Goal: Task Accomplishment & Management: Complete application form

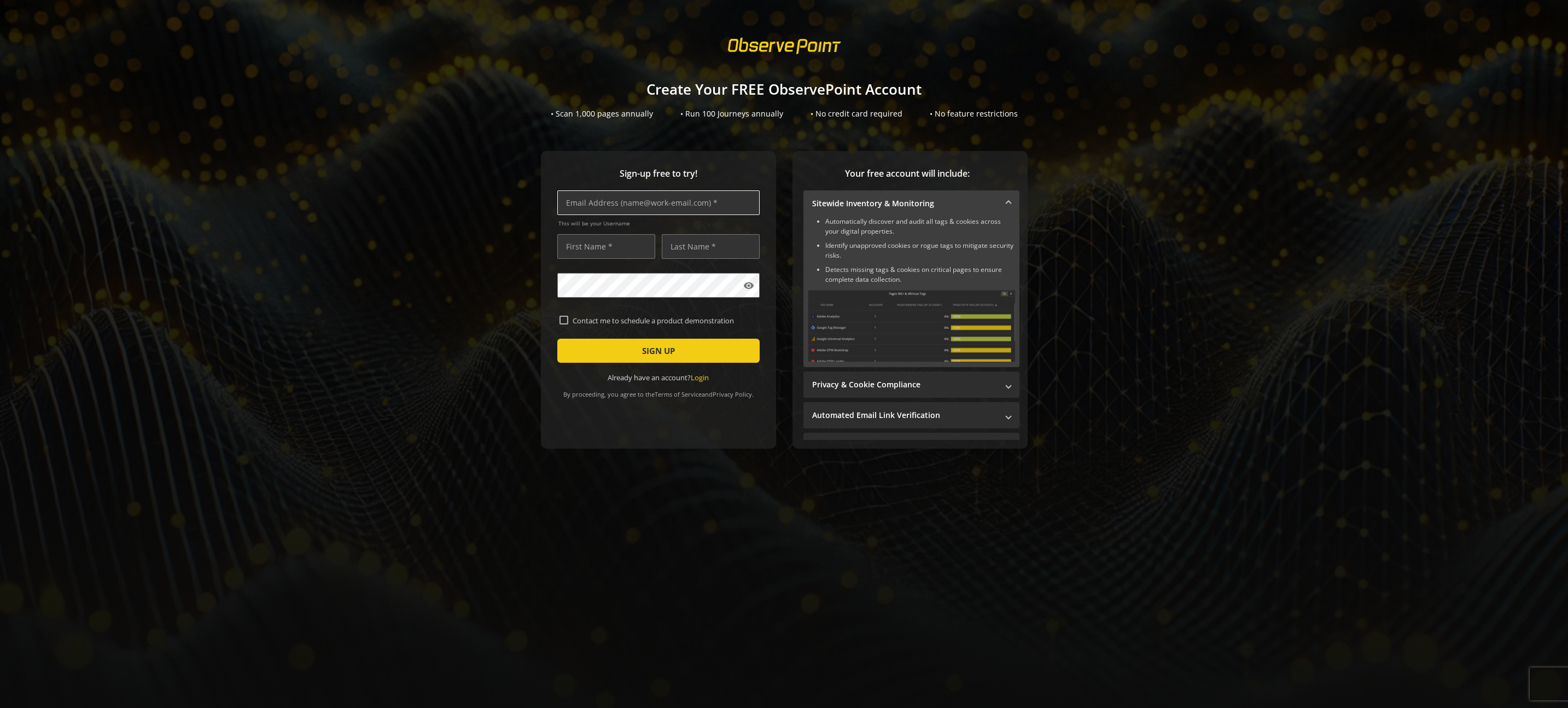
click at [614, 208] on input "text" at bounding box center [659, 203] width 202 height 24
type input "[EMAIL_ADDRESS][DOMAIN_NAME]"
type input "[PERSON_NAME]"
type input "Mount"
click at [609, 202] on input "[EMAIL_ADDRESS][DOMAIN_NAME]" at bounding box center [659, 203] width 202 height 24
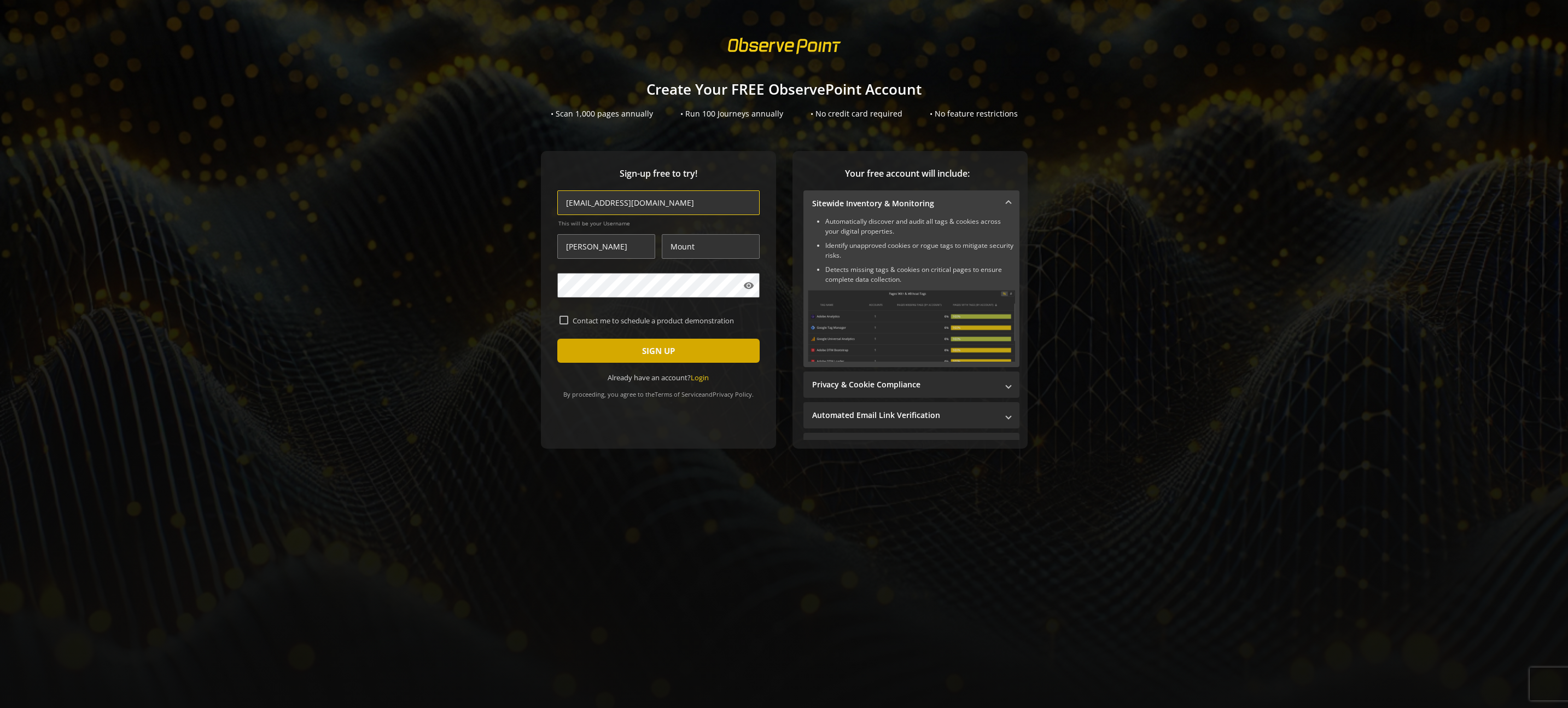
type input "[EMAIL_ADDRESS][DOMAIN_NAME]"
click at [651, 348] on span "SIGN UP" at bounding box center [659, 351] width 33 height 19
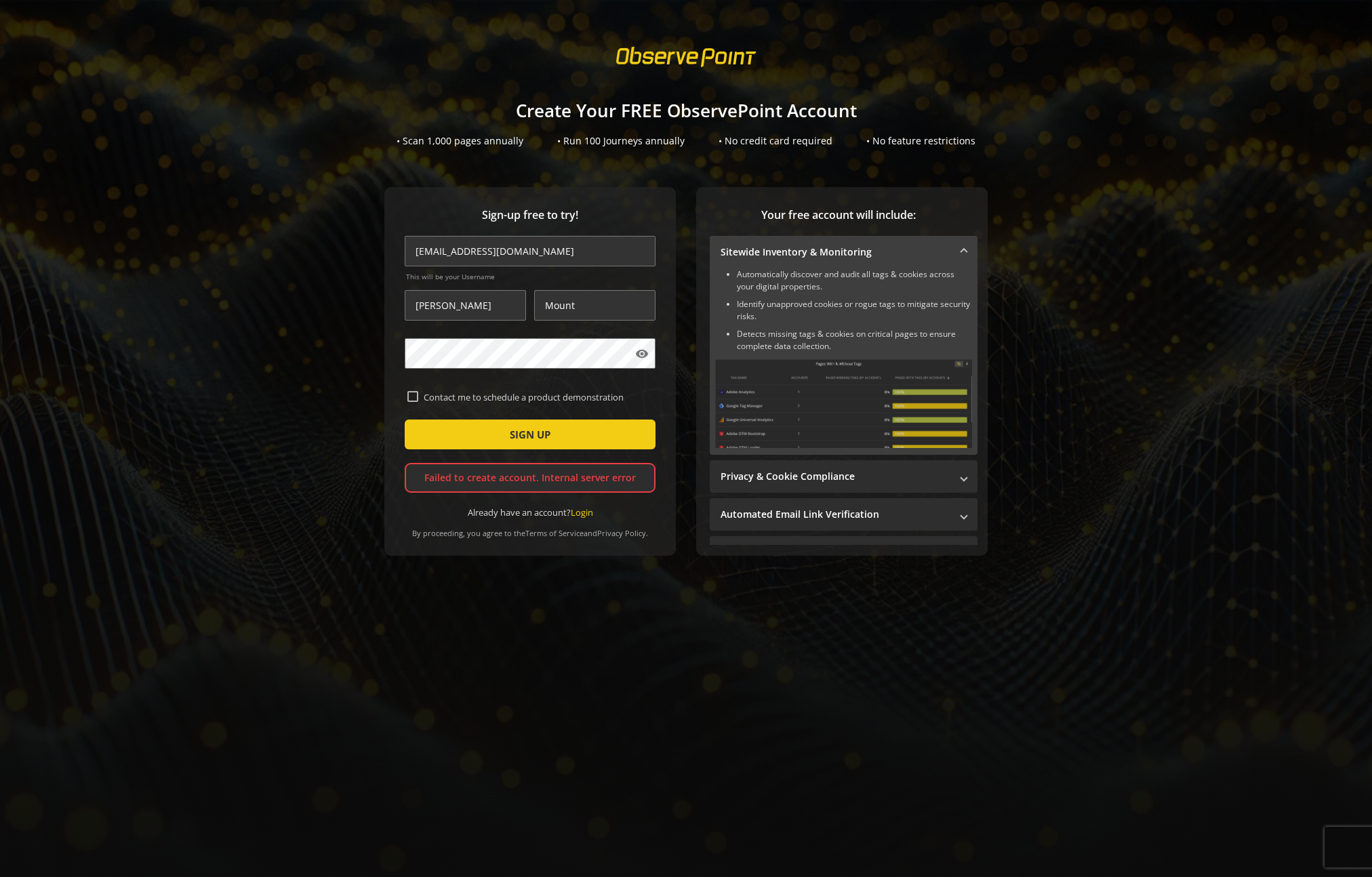
click at [556, 480] on div "Failed to create account. Internal server error" at bounding box center [529, 478] width 250 height 30
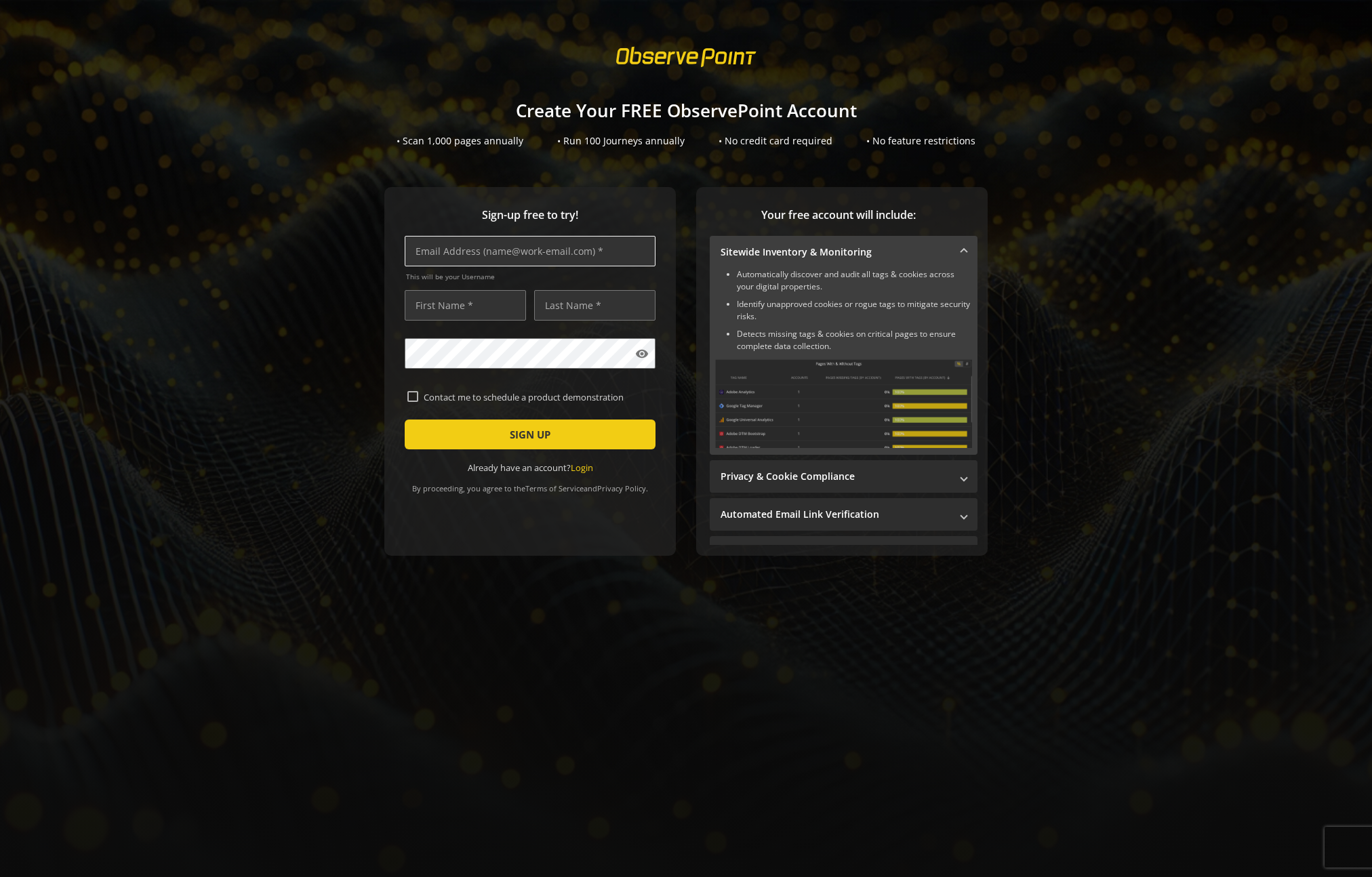
click at [459, 257] on input "text" at bounding box center [529, 251] width 250 height 30
type input "robbibundok+no_welcome2@gmail.com"
type input "[PERSON_NAME]"
type input "Mount"
click at [635, 351] on mat-icon "visibility" at bounding box center [642, 354] width 14 height 14
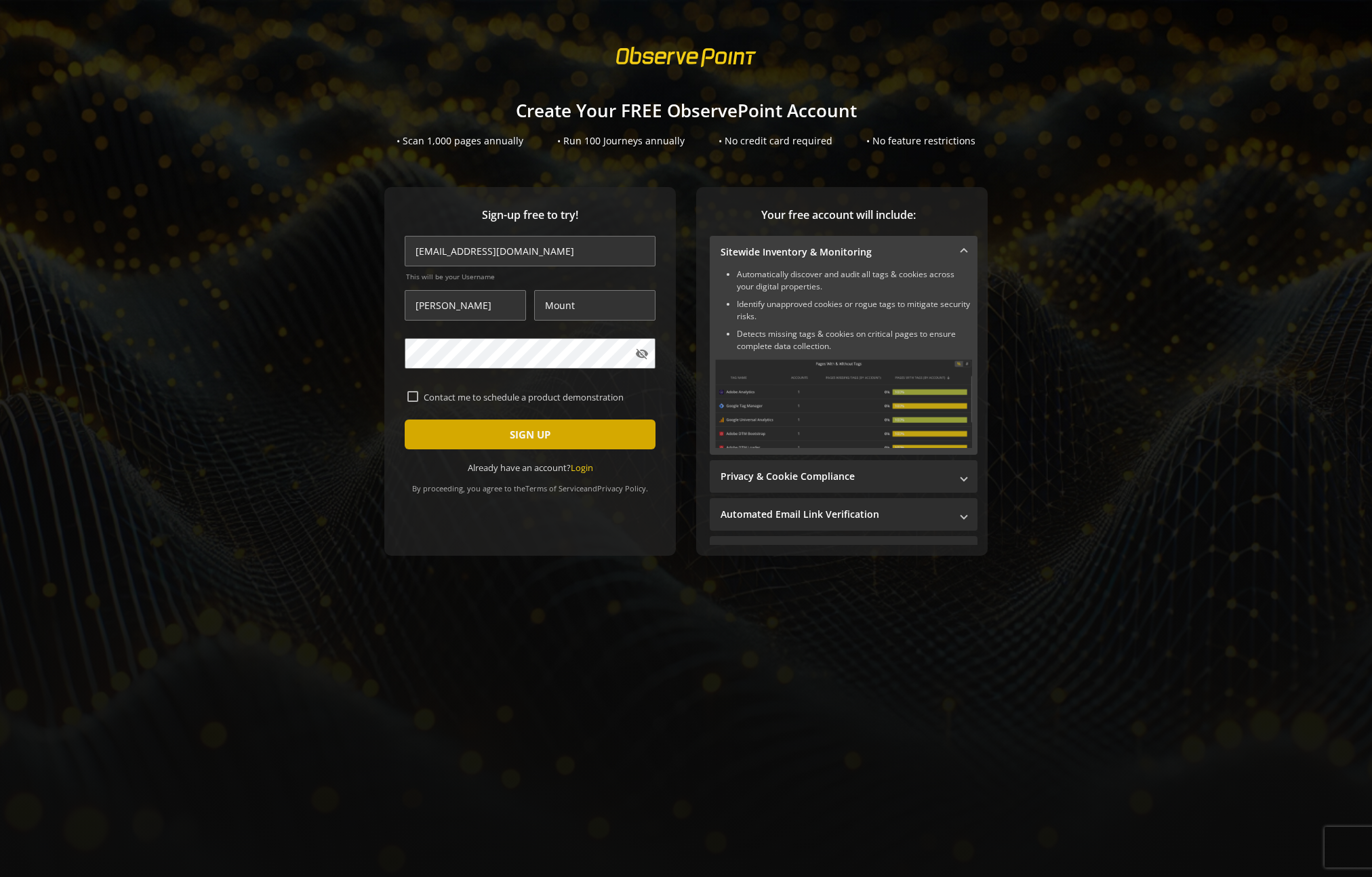
click at [510, 436] on span "SIGN UP" at bounding box center [530, 434] width 41 height 24
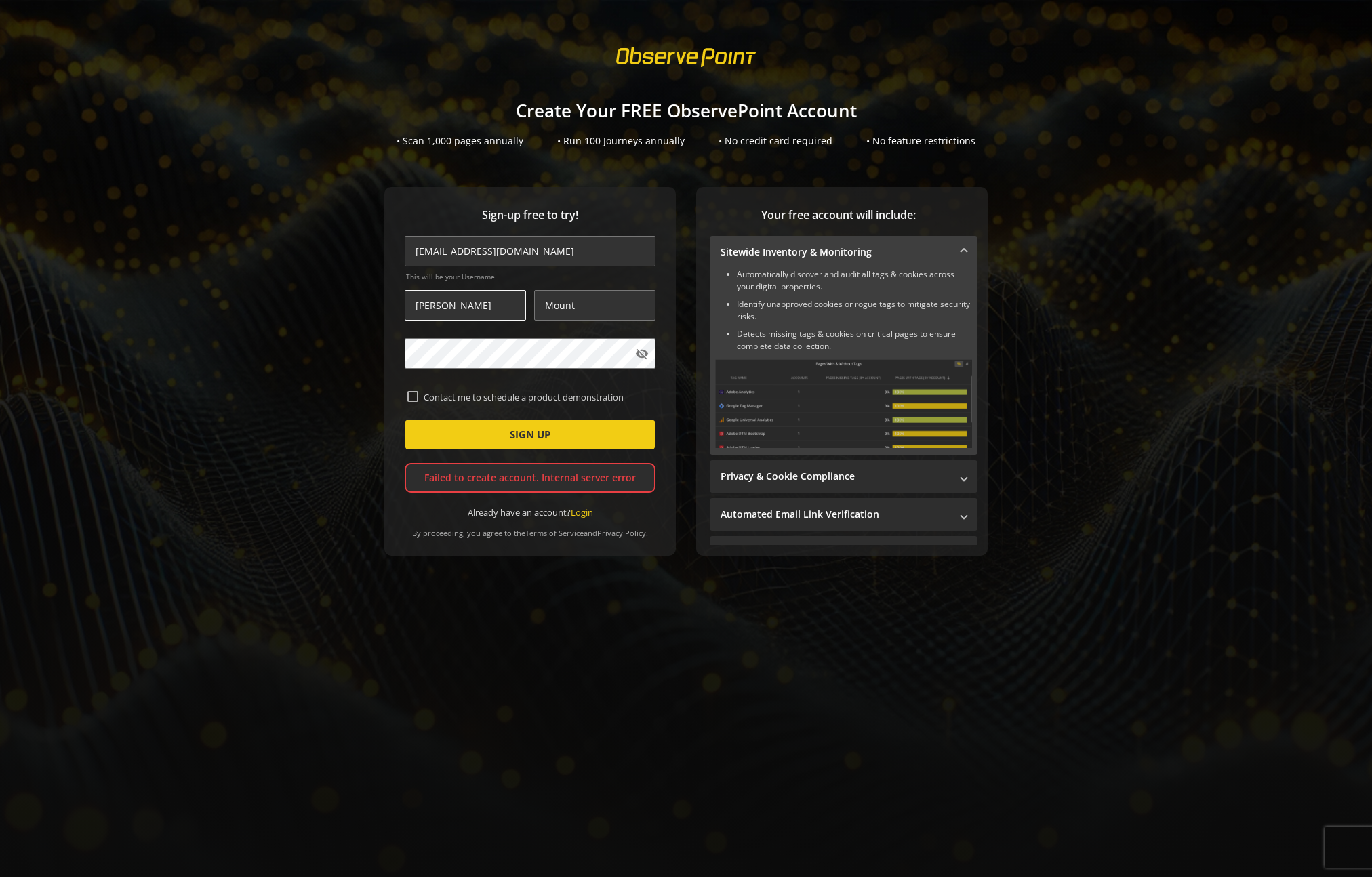
click at [462, 311] on input "[PERSON_NAME]" at bounding box center [465, 305] width 121 height 30
click at [596, 309] on input "Mount" at bounding box center [594, 305] width 121 height 30
click at [347, 351] on div "Sign-up free to try! robbibundok+no_welcome2@gmail.com This will be your Userna…" at bounding box center [686, 398] width 1339 height 423
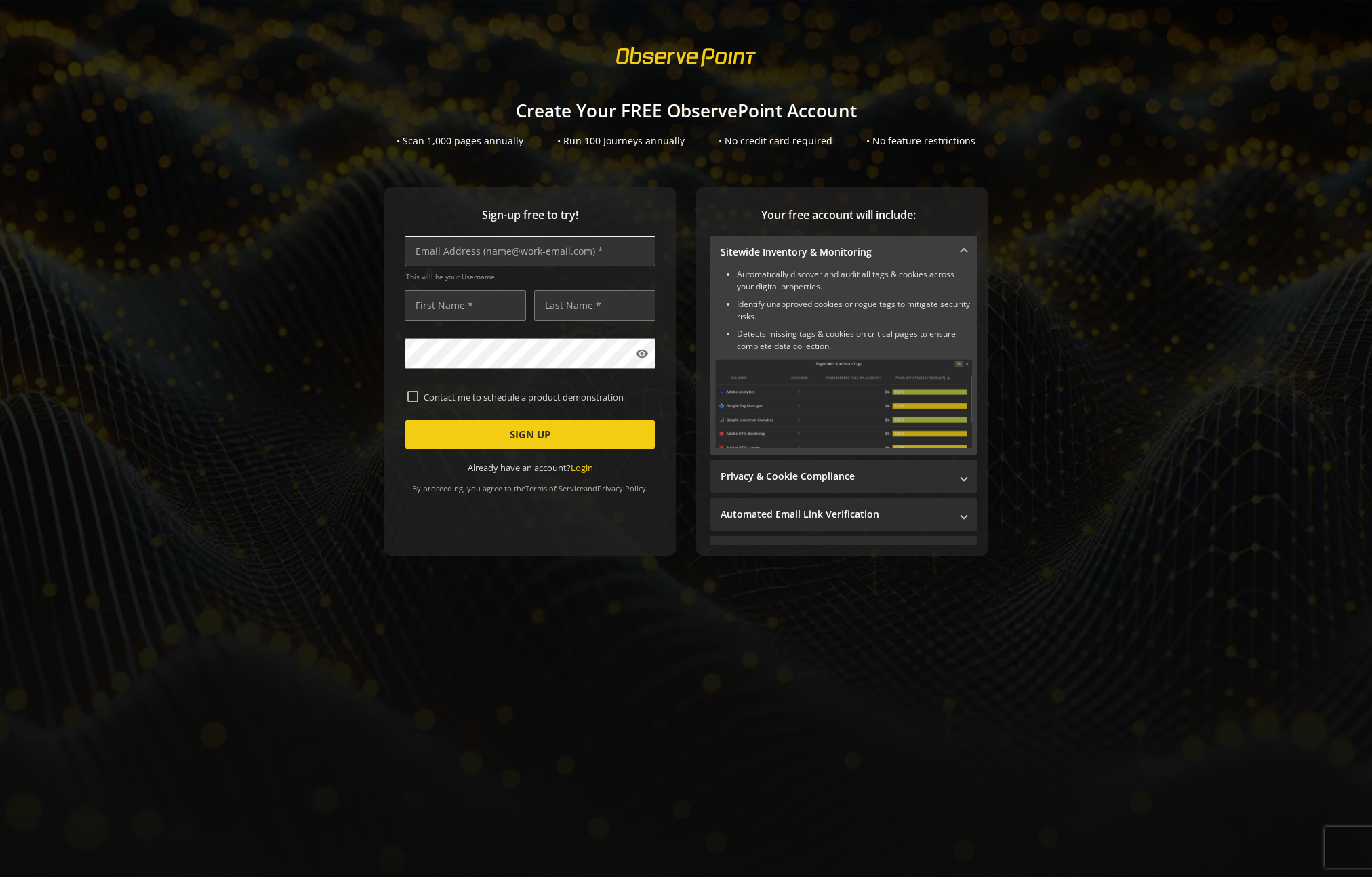
click at [446, 258] on input "text" at bounding box center [529, 251] width 250 height 30
type input "[PERSON_NAME][EMAIL_ADDRESS][DOMAIN_NAME]"
type input "[PERSON_NAME]"
type input "Mount"
click at [510, 435] on span "SIGN UP" at bounding box center [530, 434] width 41 height 24
